Goal: Task Accomplishment & Management: Manage account settings

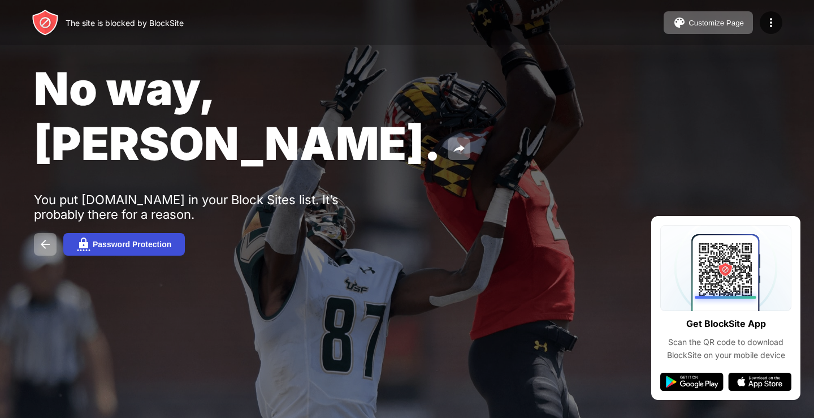
click at [77, 237] on img at bounding box center [84, 244] width 14 height 14
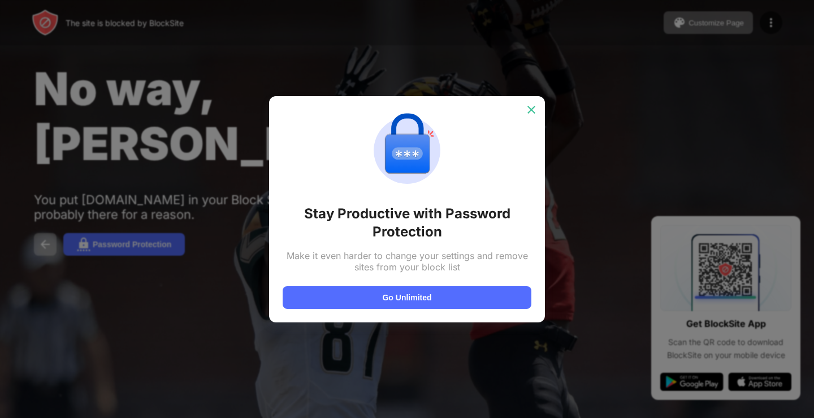
click at [525, 105] on div at bounding box center [531, 110] width 18 height 18
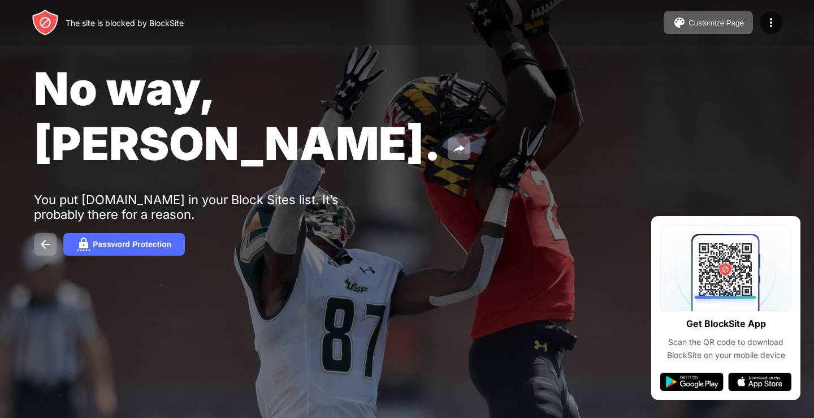
click at [48, 237] on img at bounding box center [45, 244] width 14 height 14
